Goal: Information Seeking & Learning: Learn about a topic

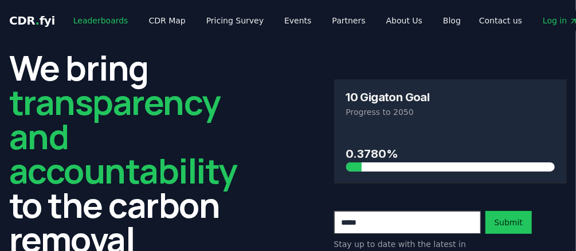
click at [83, 15] on link "Leaderboards" at bounding box center [100, 20] width 73 height 21
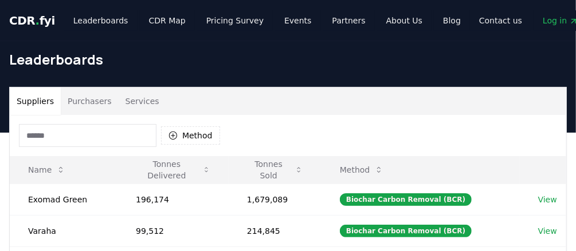
click at [53, 133] on input at bounding box center [87, 135] width 137 height 23
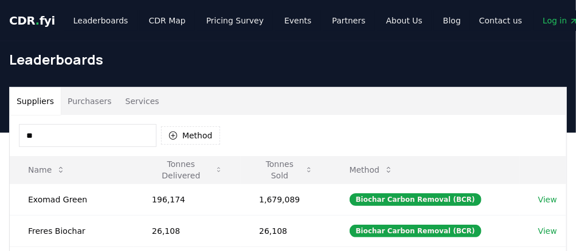
type input "*"
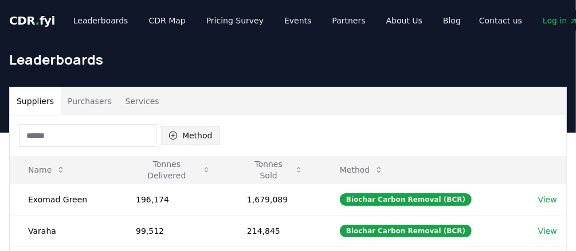
click at [170, 131] on icon "button" at bounding box center [172, 135] width 9 height 9
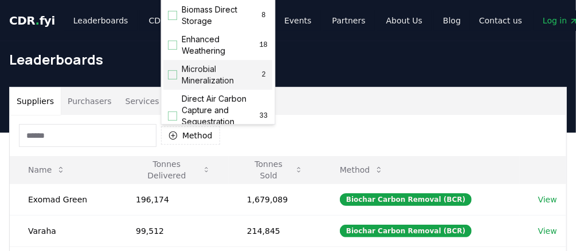
scroll to position [229, 0]
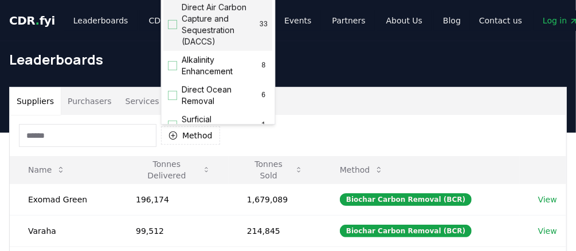
click at [174, 29] on div "Suggestions" at bounding box center [172, 24] width 9 height 9
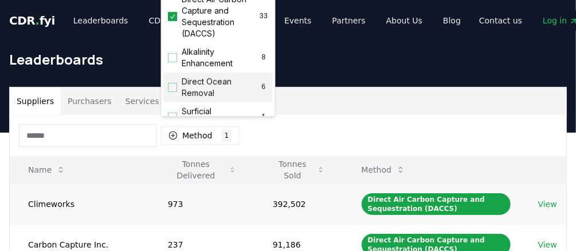
scroll to position [46, 0]
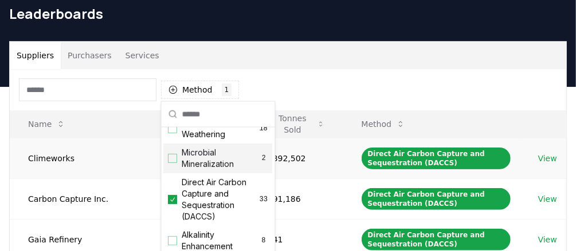
click at [104, 158] on td "Climeworks" at bounding box center [80, 158] width 140 height 41
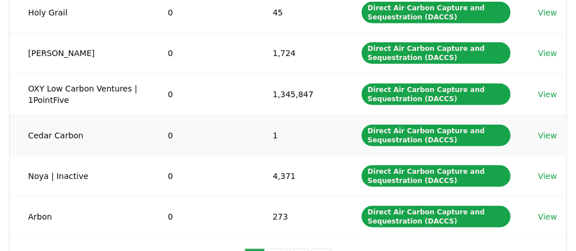
scroll to position [412, 0]
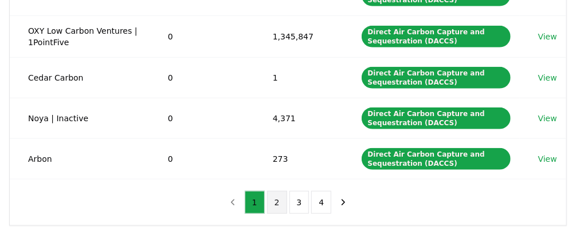
click at [275, 200] on button "2" at bounding box center [277, 202] width 20 height 23
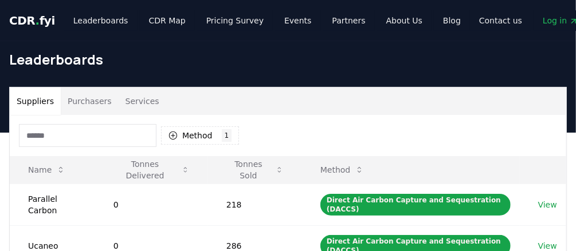
scroll to position [0, 0]
click at [60, 133] on input at bounding box center [87, 135] width 137 height 23
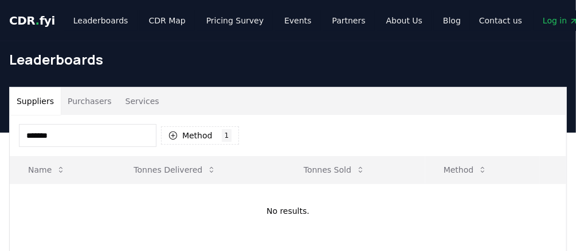
type input "*******"
click at [33, 100] on button "Suppliers" at bounding box center [35, 101] width 51 height 27
drag, startPoint x: 9, startPoint y: 135, endPoint x: 2, endPoint y: 134, distance: 6.9
click at [2, 134] on div "Suppliers Purchasers Services ******* Method 1 Direct Air Carbon Capture and Se…" at bounding box center [288, 186] width 576 height 198
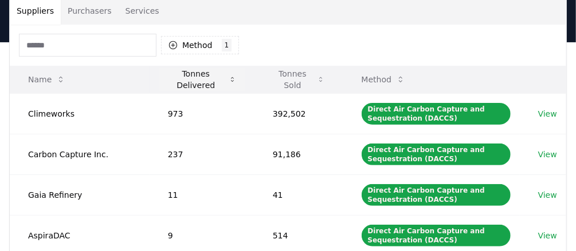
scroll to position [92, 0]
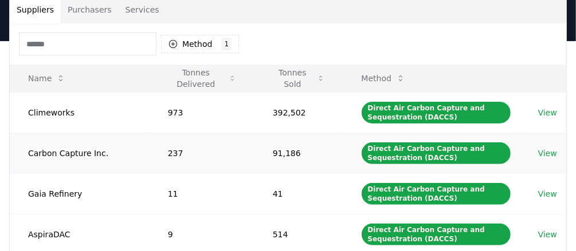
click at [558, 152] on td "View" at bounding box center [542, 153] width 46 height 41
click at [552, 150] on link "View" at bounding box center [547, 153] width 19 height 11
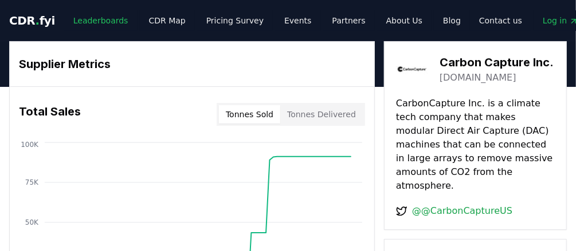
click at [104, 18] on link "Leaderboards" at bounding box center [100, 20] width 73 height 21
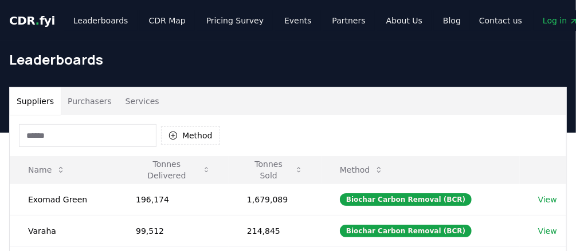
click at [106, 144] on input at bounding box center [87, 135] width 137 height 23
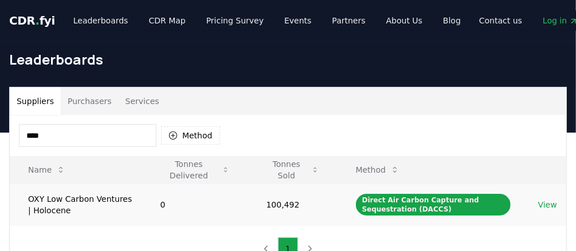
type input "****"
click at [72, 205] on td "OXY Low Carbon Ventures | Holocene" at bounding box center [76, 205] width 132 height 42
click at [549, 203] on link "View" at bounding box center [547, 204] width 19 height 11
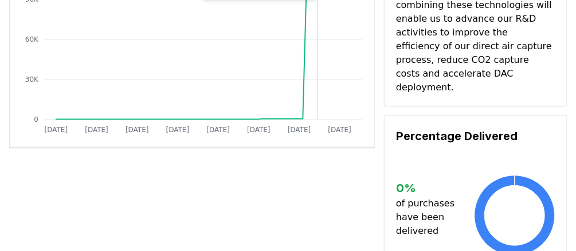
scroll to position [46, 0]
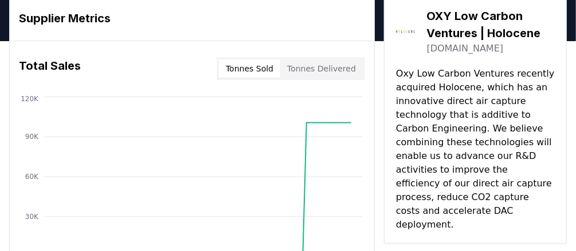
click at [330, 65] on button "Tonnes Delivered" at bounding box center [321, 69] width 82 height 18
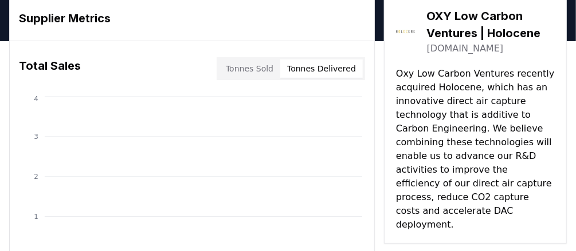
click at [269, 74] on button "Tonnes Sold" at bounding box center [249, 69] width 61 height 18
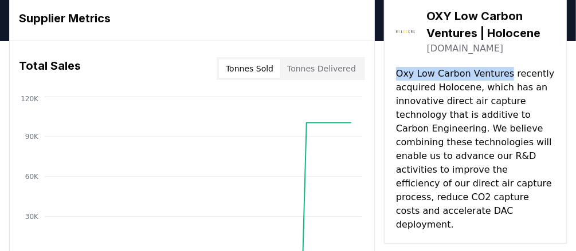
drag, startPoint x: 397, startPoint y: 73, endPoint x: 502, endPoint y: 69, distance: 105.5
click at [502, 69] on p "Oxy Low Carbon Ventures recently acquired Holocene, which has an innovative dir…" at bounding box center [475, 149] width 159 height 165
copy p "Oxy Low Carbon Ventures"
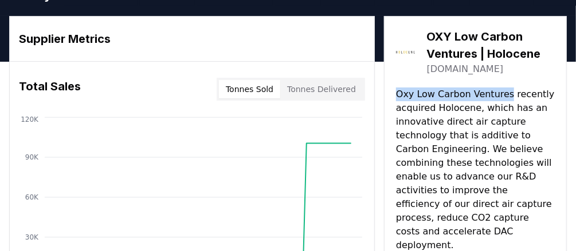
scroll to position [0, 0]
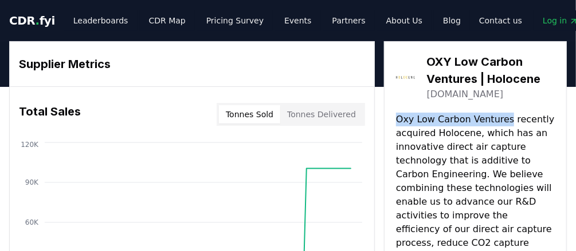
click at [464, 95] on link "theholocene.co" at bounding box center [465, 95] width 77 height 14
